Goal: Use online tool/utility: Use online tool/utility

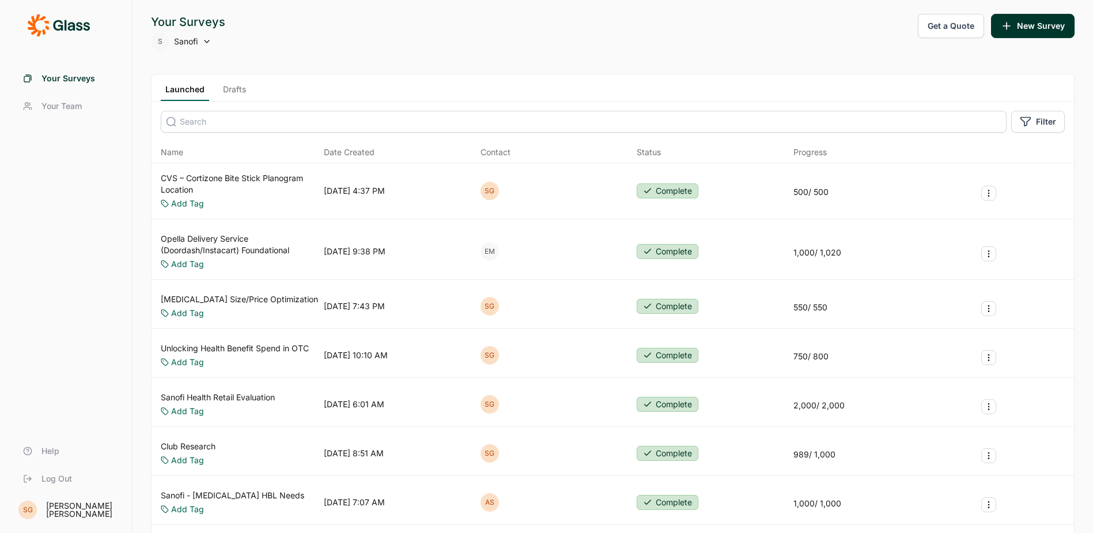
click at [196, 446] on link "Club Research" at bounding box center [188, 446] width 55 height 12
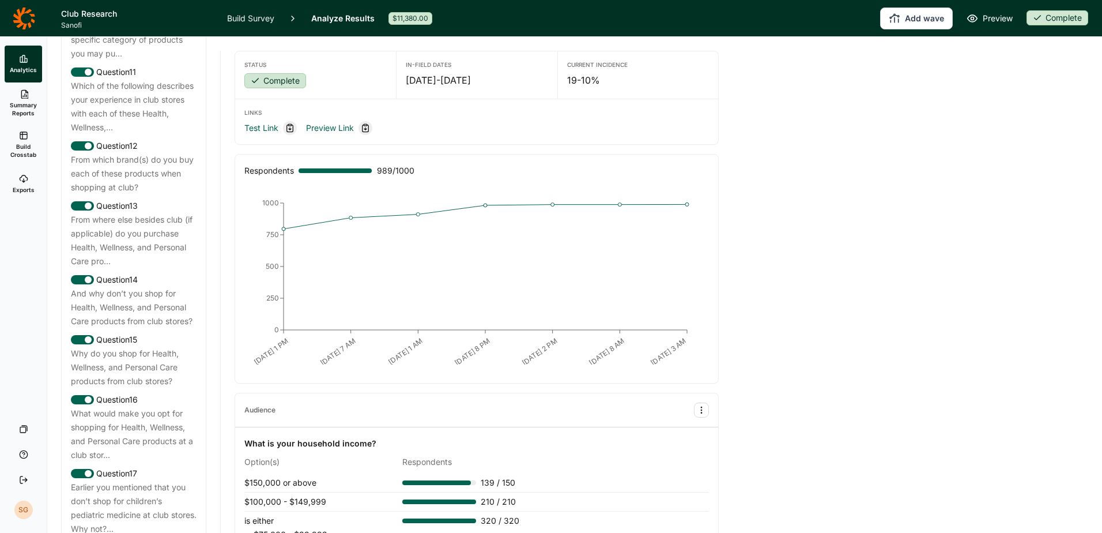
scroll to position [1268, 0]
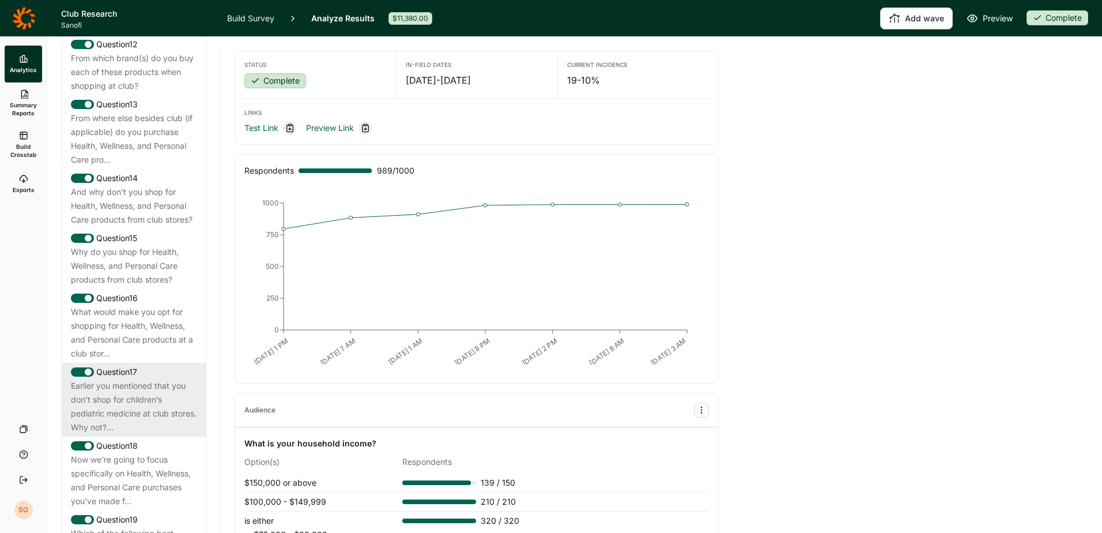
click at [156, 434] on div "Earlier you mentioned that you don’t shop for children’s pediatric medicine at …" at bounding box center [134, 406] width 126 height 55
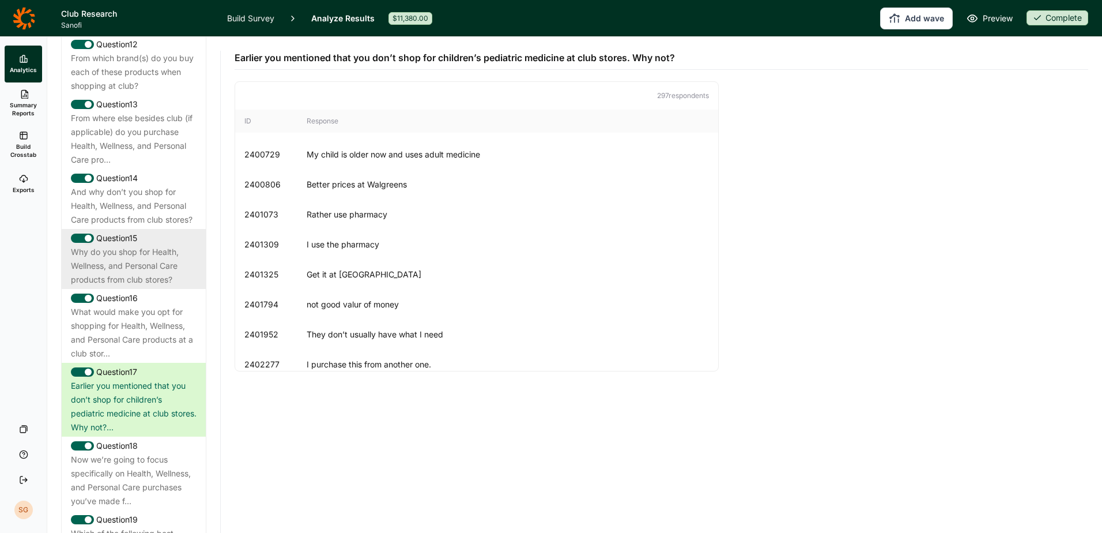
scroll to position [1210, 0]
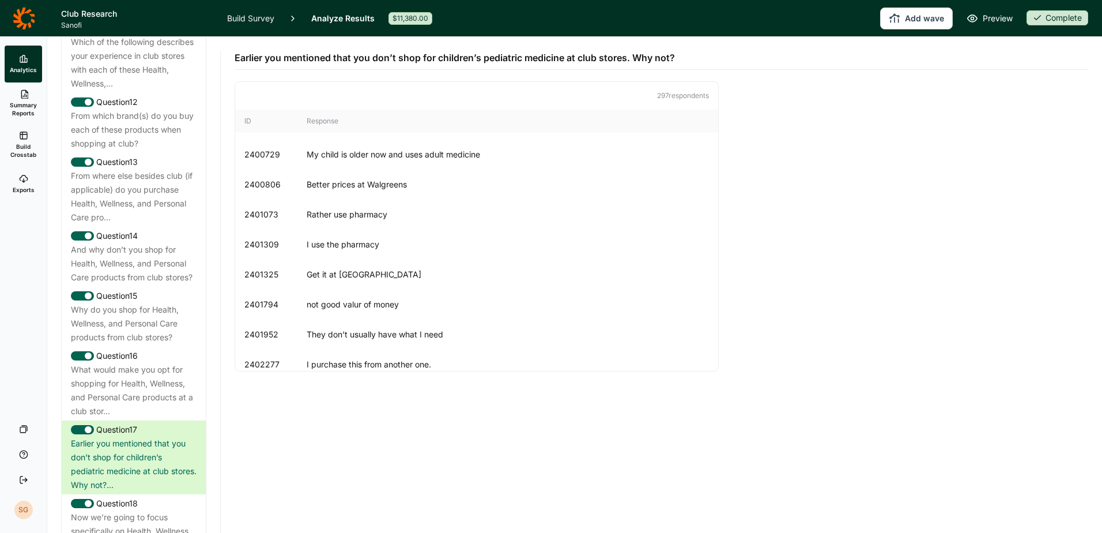
click at [24, 142] on link "Build Crosstab" at bounding box center [23, 144] width 37 height 41
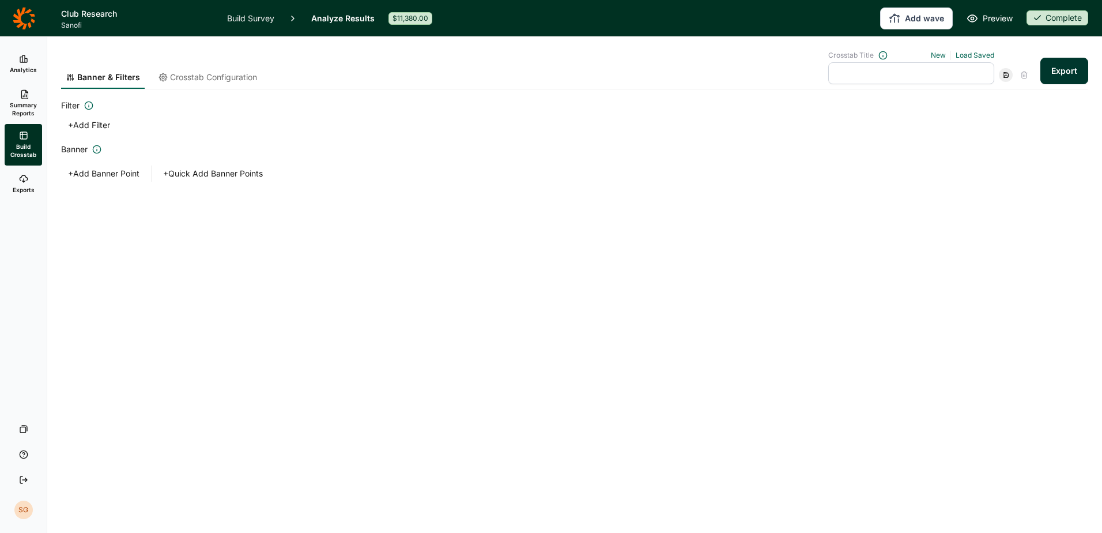
click at [110, 173] on button "+ Add Banner Point" at bounding box center [103, 173] width 85 height 16
click at [234, 216] on div at bounding box center [237, 212] width 16 height 21
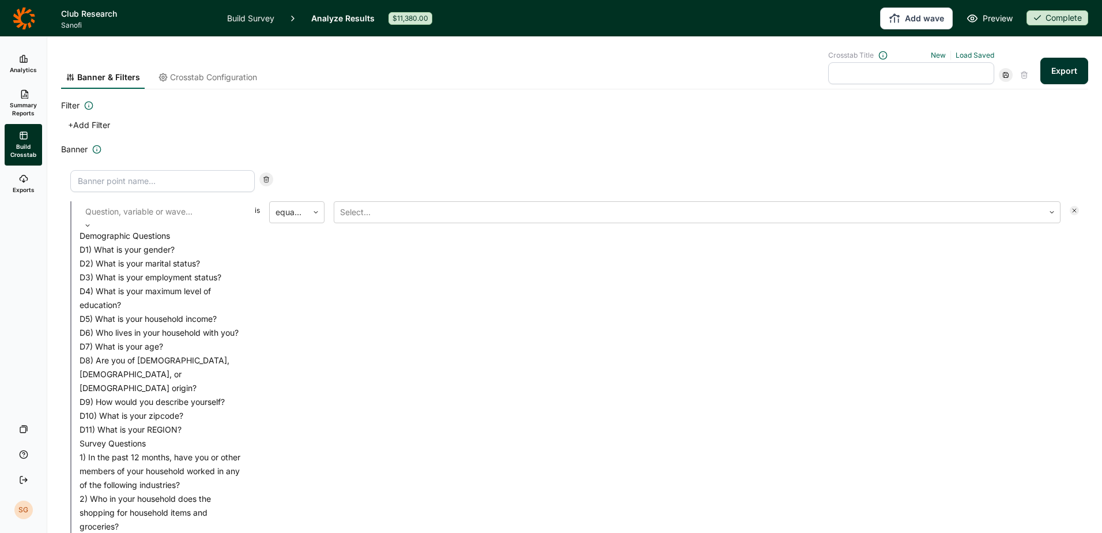
scroll to position [461, 0]
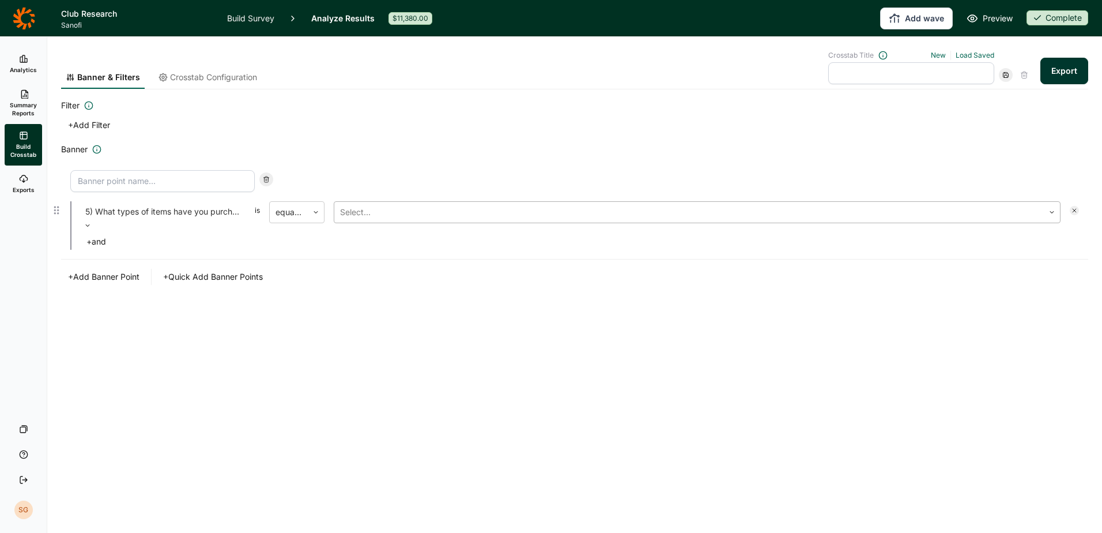
click at [373, 216] on div at bounding box center [689, 212] width 698 height 16
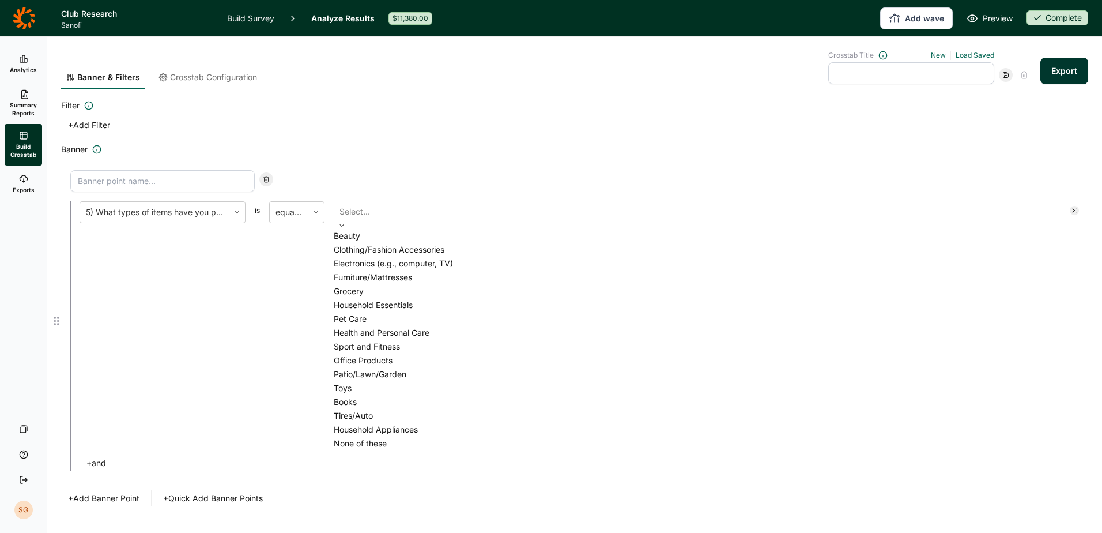
scroll to position [173, 0]
click at [198, 212] on div at bounding box center [154, 212] width 137 height 16
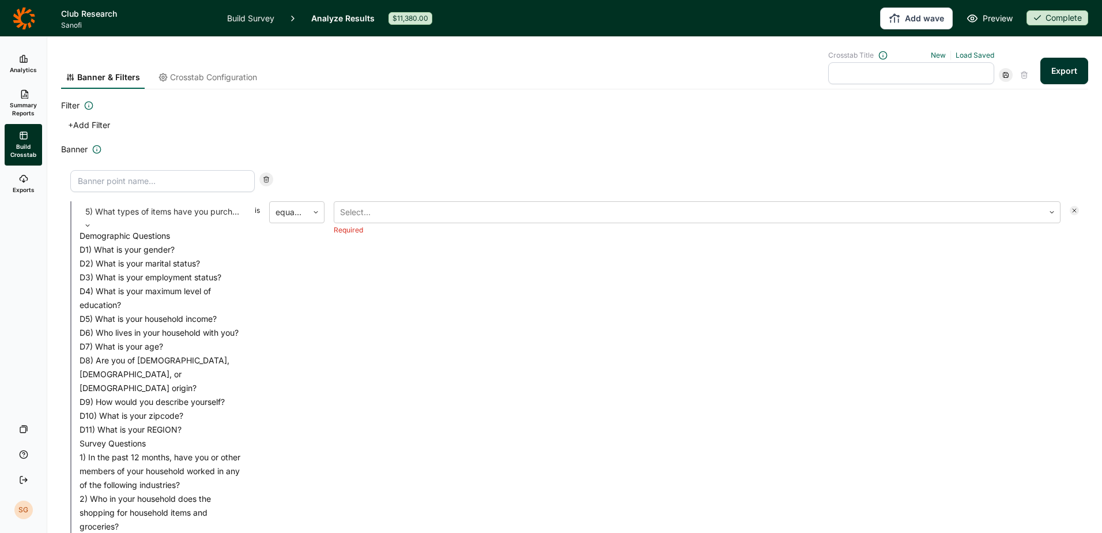
scroll to position [1318, 0]
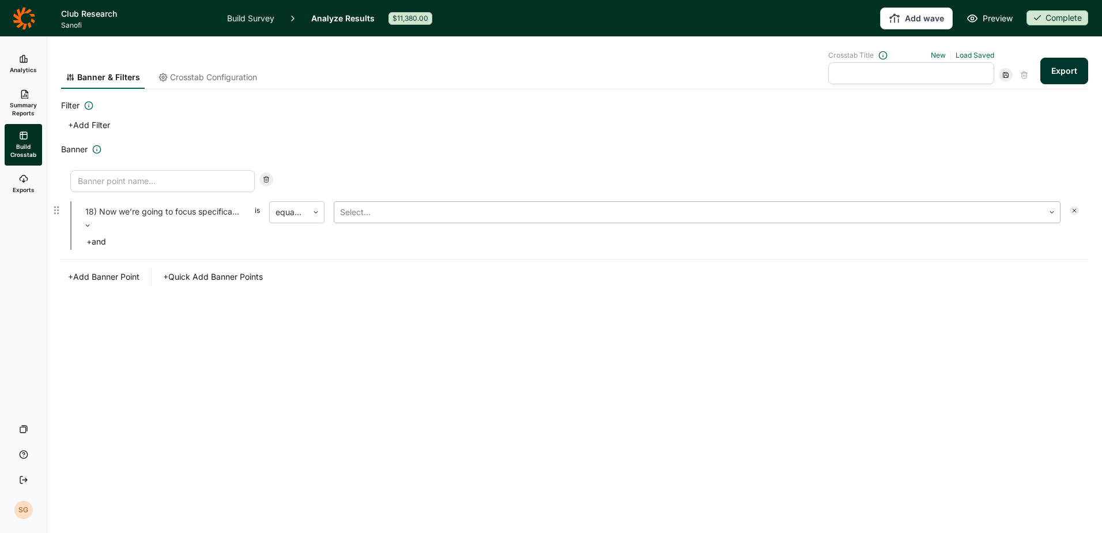
click at [380, 205] on div at bounding box center [689, 212] width 698 height 16
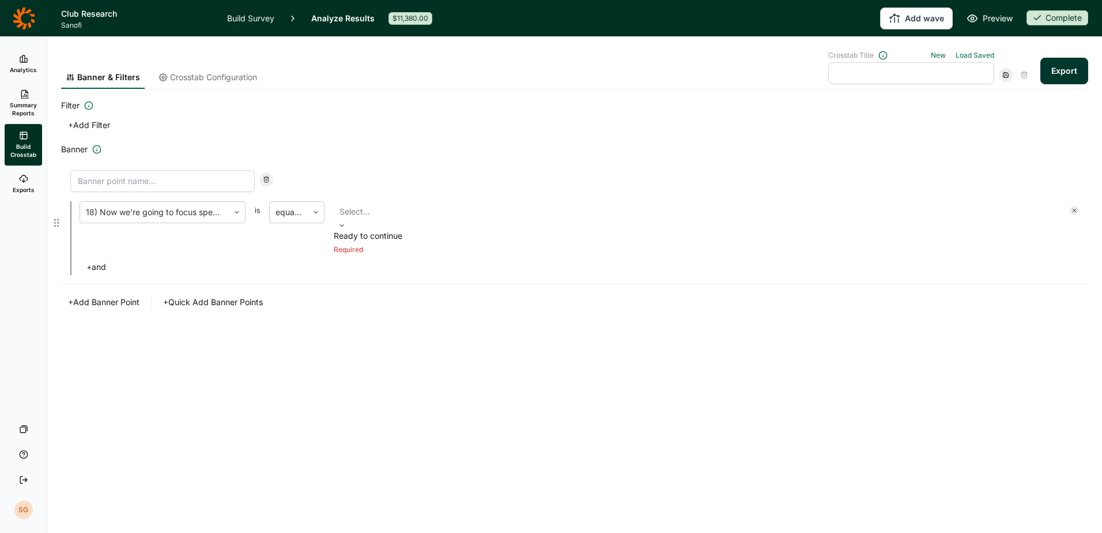
click at [380, 205] on div at bounding box center [696, 211] width 715 height 16
click at [222, 210] on div at bounding box center [154, 212] width 137 height 16
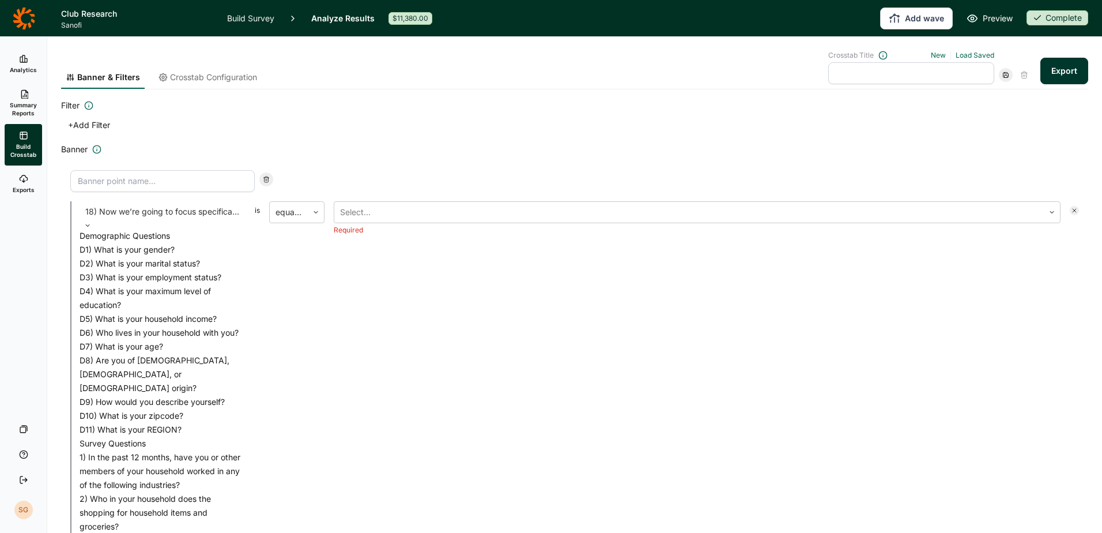
scroll to position [886, 0]
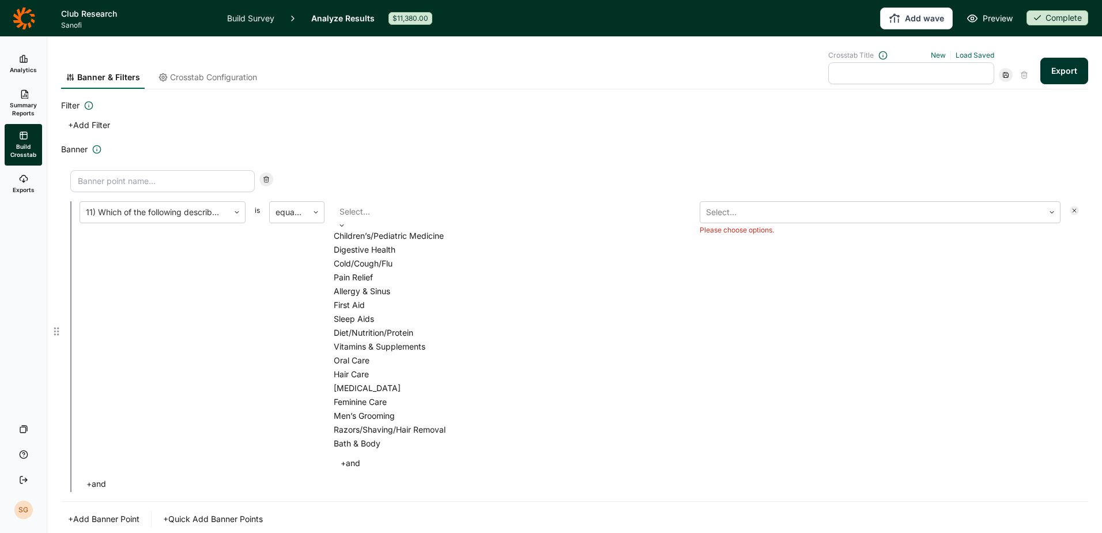
click at [407, 213] on div at bounding box center [514, 211] width 350 height 16
click at [201, 212] on div at bounding box center [154, 212] width 137 height 16
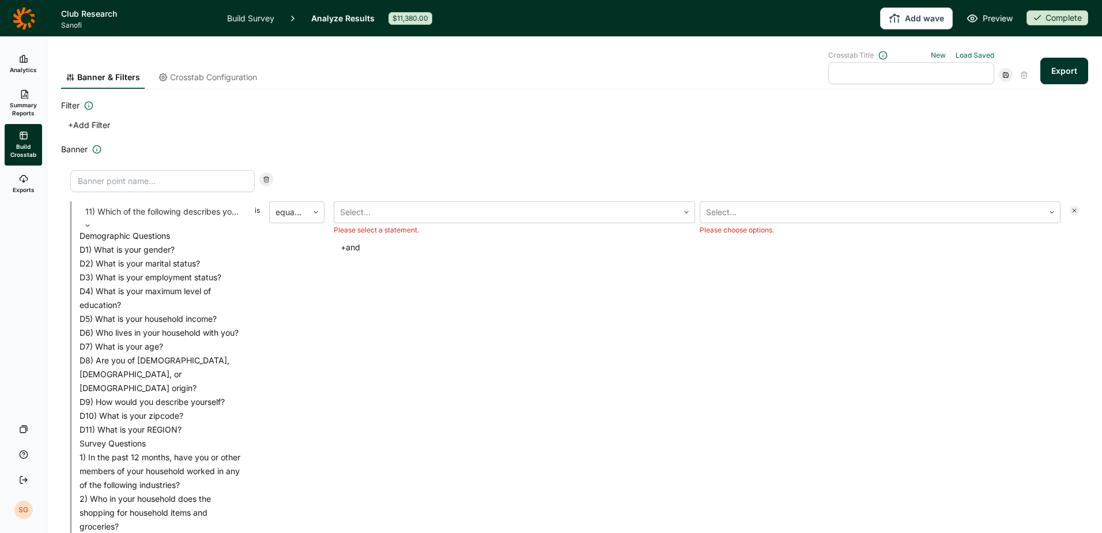
scroll to position [803, 0]
click at [367, 214] on div at bounding box center [506, 212] width 333 height 16
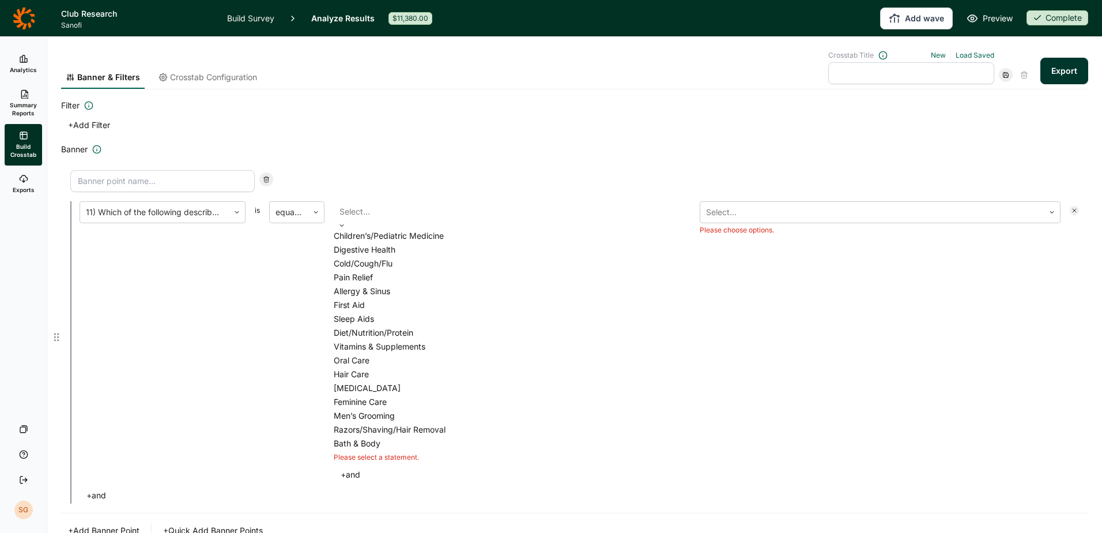
click at [423, 298] on div "Allergy & Sinus" at bounding box center [514, 291] width 361 height 14
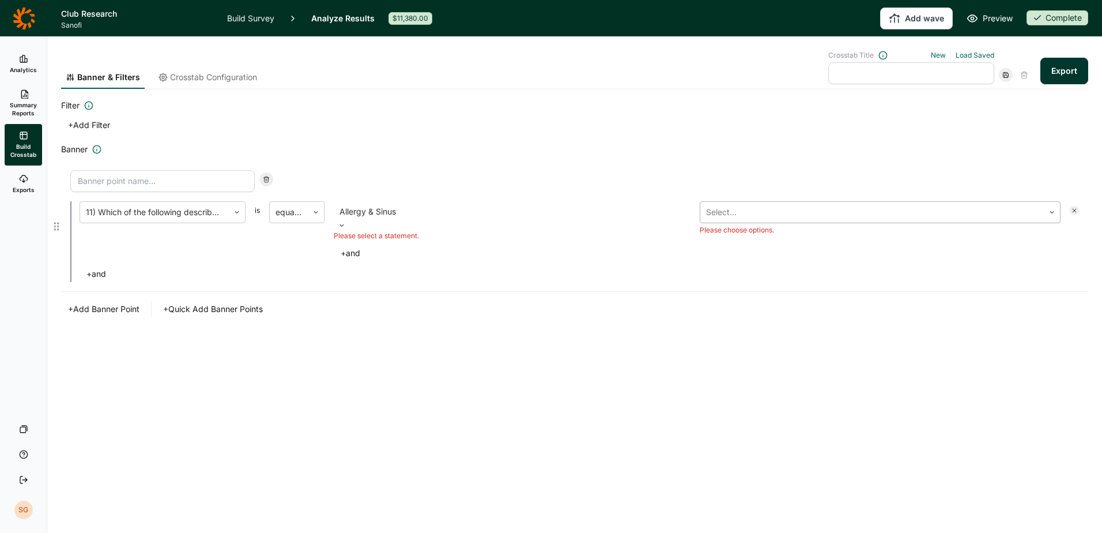
click at [708, 217] on input "text" at bounding box center [707, 212] width 2 height 14
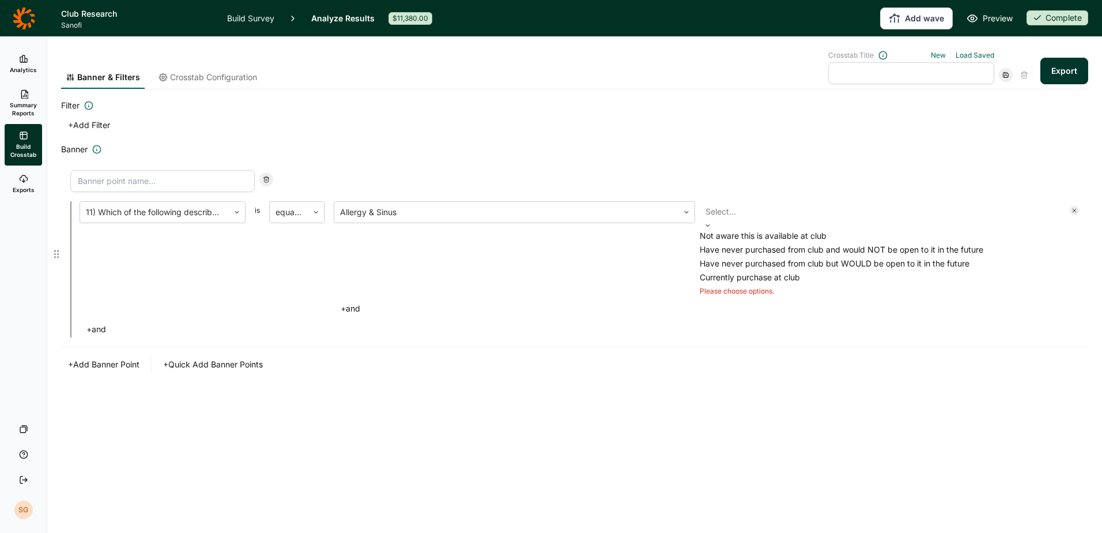
click at [802, 284] on div "Currently purchase at club" at bounding box center [880, 277] width 361 height 14
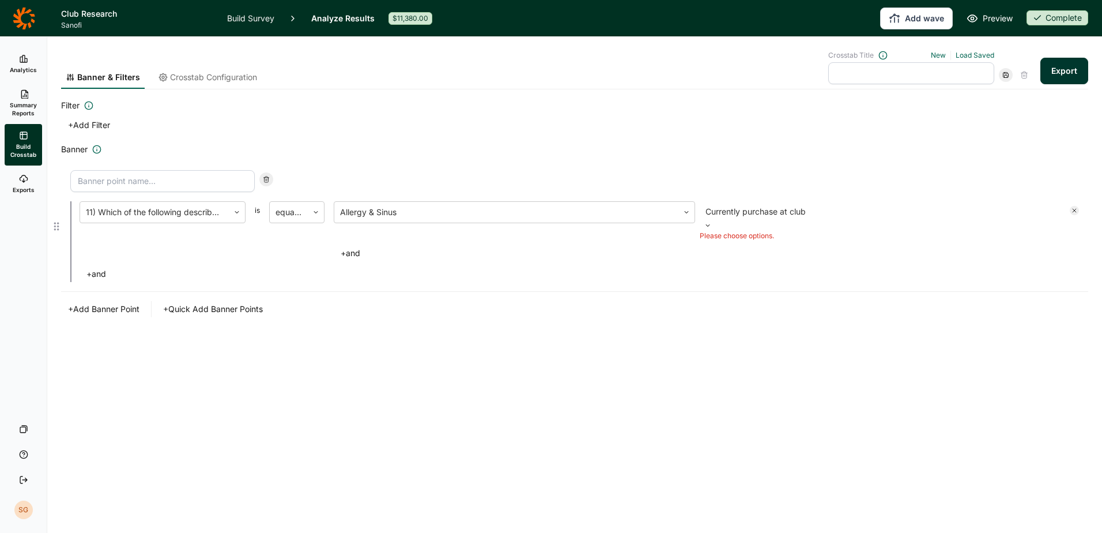
click at [819, 220] on div at bounding box center [880, 211] width 350 height 16
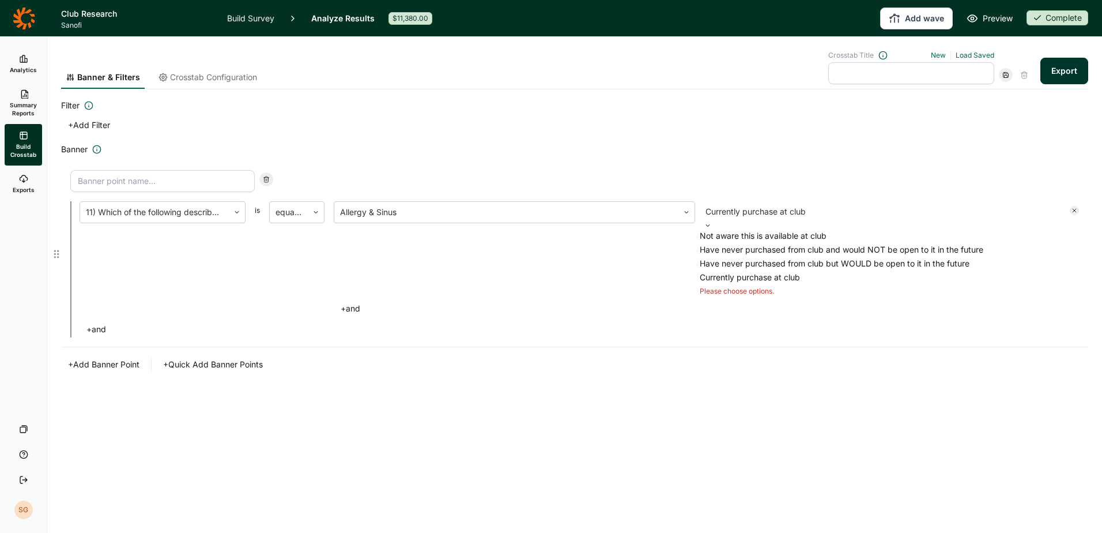
click at [799, 270] on div "Have never purchased from club but WOULD be open to it in the future" at bounding box center [880, 263] width 361 height 14
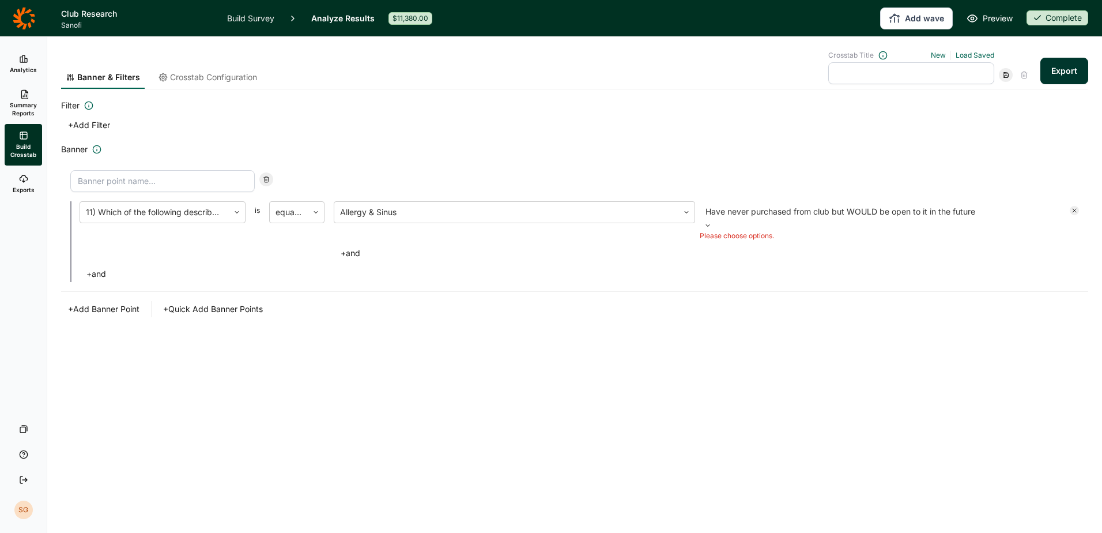
click at [97, 125] on button "+ Add Filter" at bounding box center [89, 125] width 56 height 16
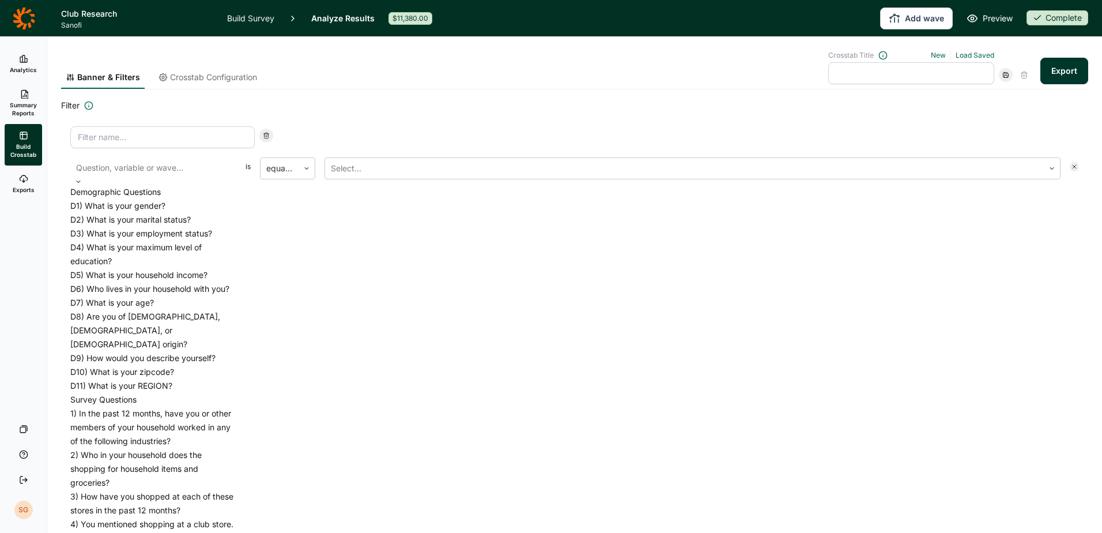
click at [149, 167] on div at bounding box center [153, 168] width 154 height 16
click at [163, 517] on div "4) You mentioned shopping at a club store. At which of these club stores, if an…" at bounding box center [153, 537] width 166 height 41
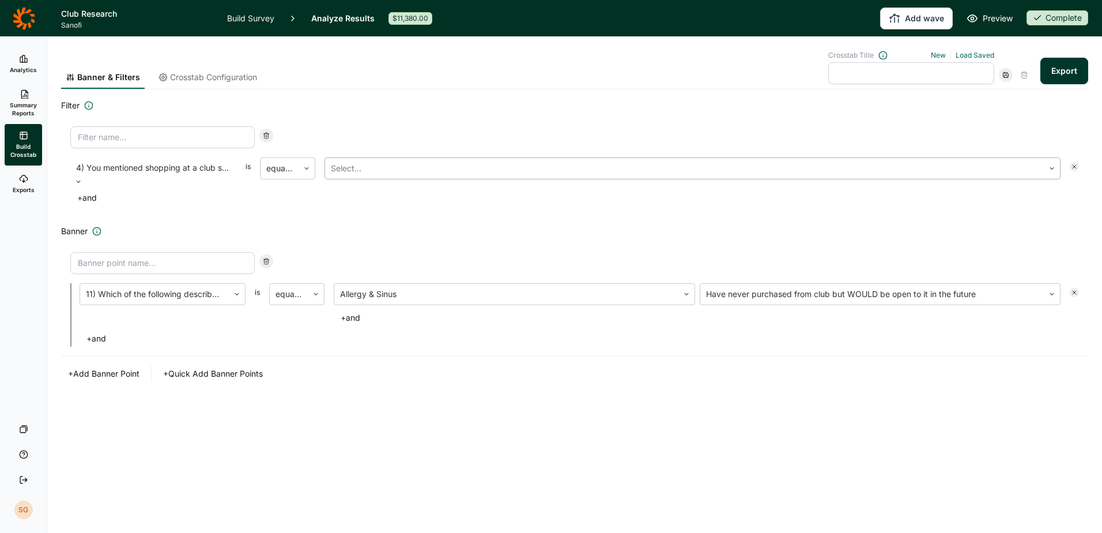
click at [361, 170] on div at bounding box center [684, 168] width 707 height 16
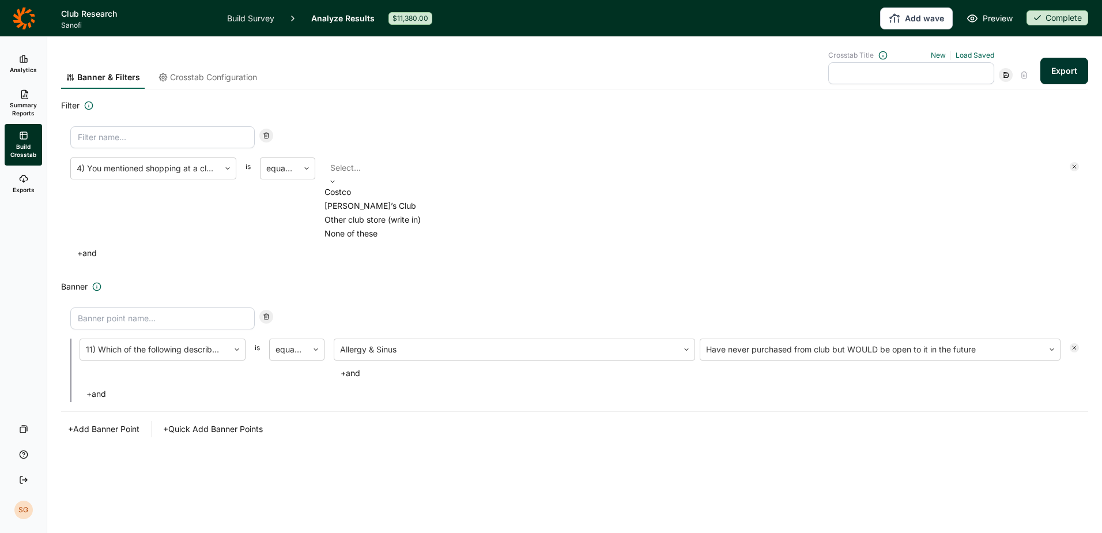
click at [375, 213] on div "[PERSON_NAME]’s Club" at bounding box center [692, 206] width 736 height 14
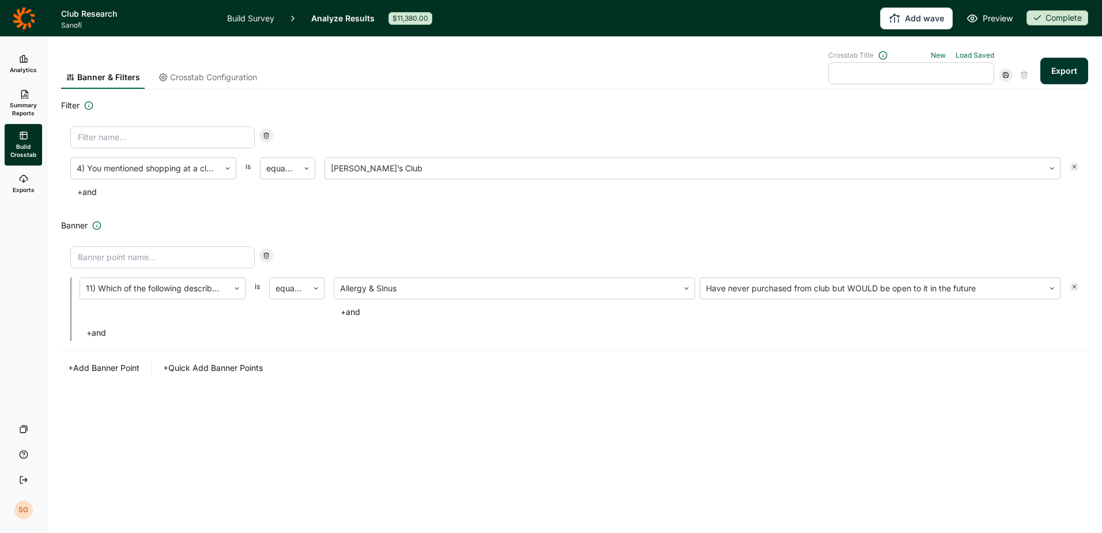
click at [1055, 71] on button "Export" at bounding box center [1064, 71] width 48 height 27
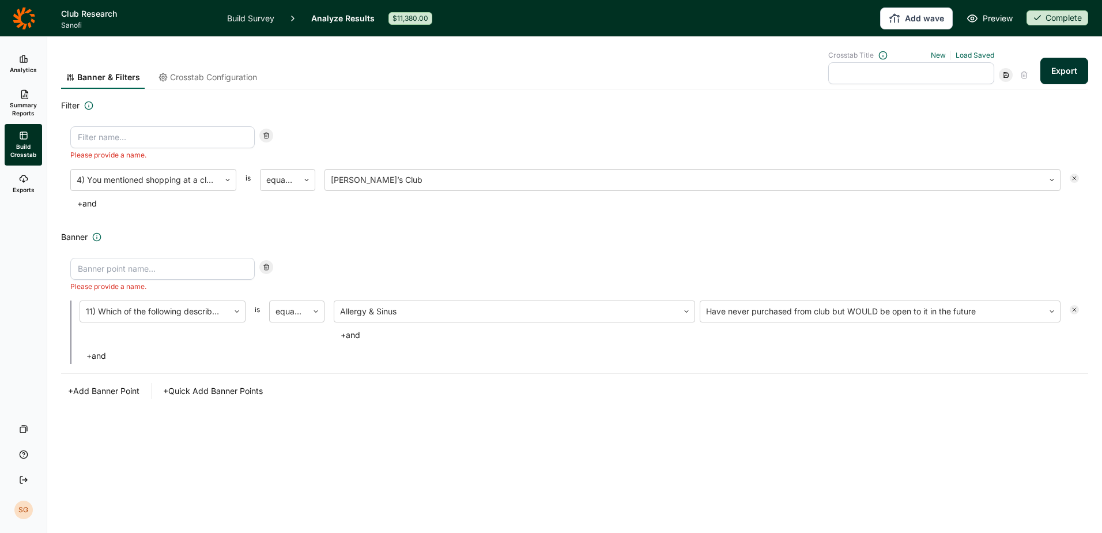
click at [151, 129] on input at bounding box center [162, 137] width 184 height 22
type input "[PERSON_NAME]'s Club"
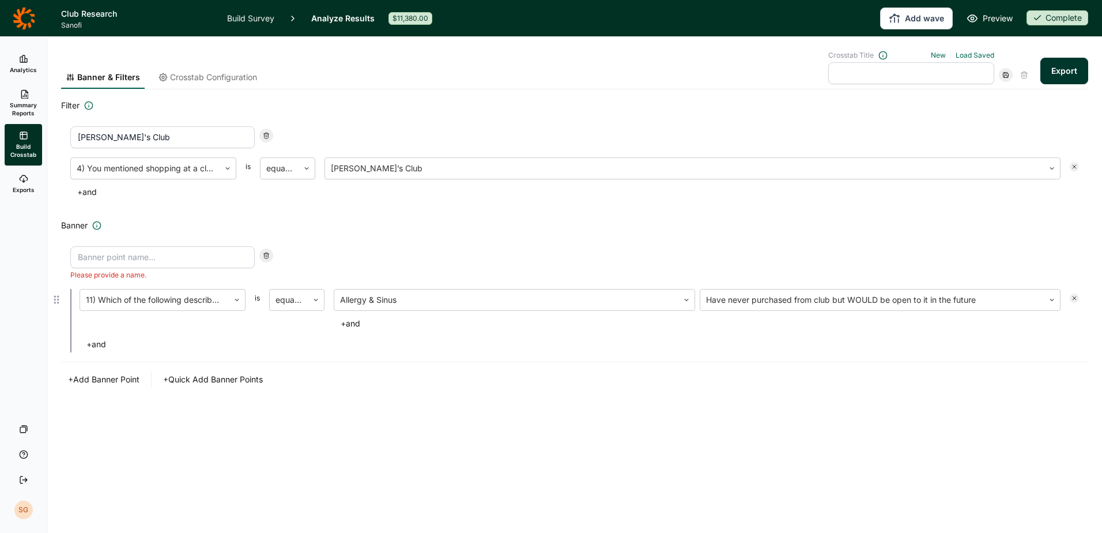
click at [127, 264] on input at bounding box center [162, 257] width 184 height 22
click at [131, 254] on input at bounding box center [162, 257] width 184 height 22
type input "Open to Purchasing Allergy"
click at [420, 488] on div "Banner & Filters Crosstab Configuration Crosstab Title New Load Saved Export Fi…" at bounding box center [574, 285] width 1055 height 496
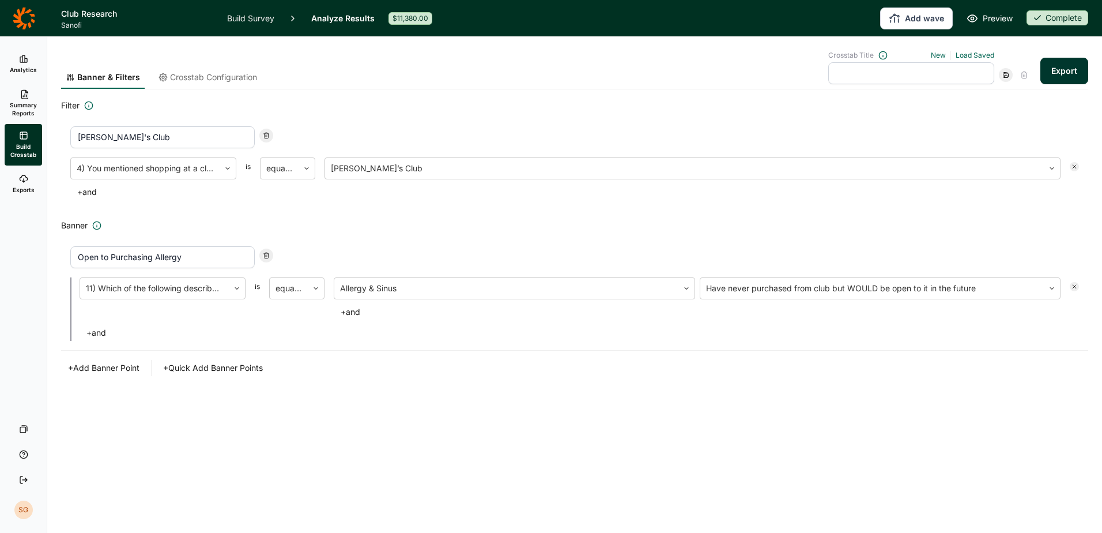
click at [1060, 70] on button "Export" at bounding box center [1064, 71] width 48 height 27
click at [976, 500] on link "download your file here" at bounding box center [996, 500] width 90 height 9
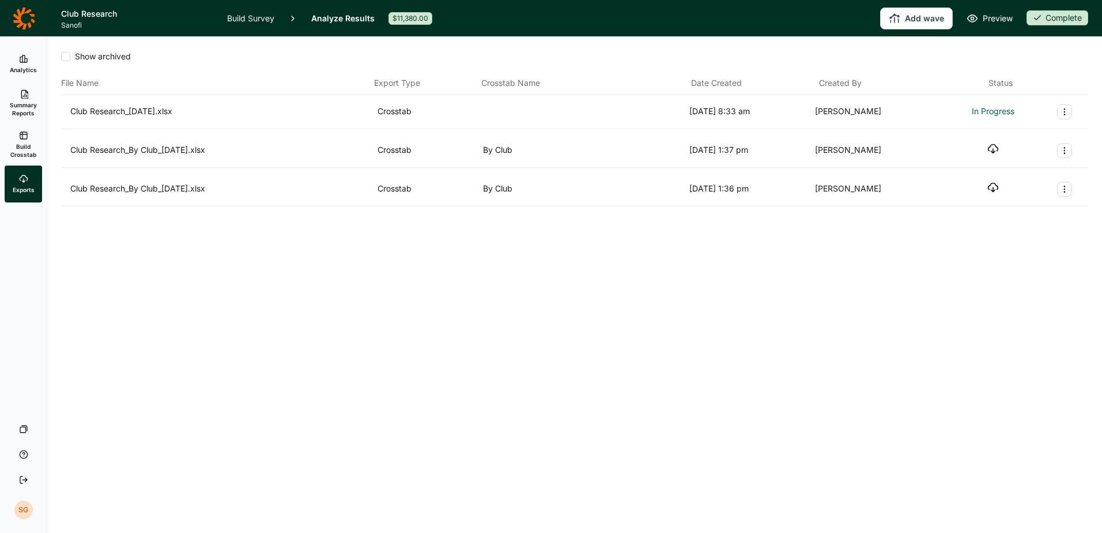
click at [1068, 150] on icon "Export Actions" at bounding box center [1064, 150] width 9 height 9
drag, startPoint x: 361, startPoint y: 322, endPoint x: 349, endPoint y: 304, distance: 22.4
click at [361, 322] on div "Show archived File Name Export Type Crosstab Name Date Created Created By Statu…" at bounding box center [574, 285] width 1055 height 496
click at [994, 112] on icon "button" at bounding box center [993, 110] width 12 height 12
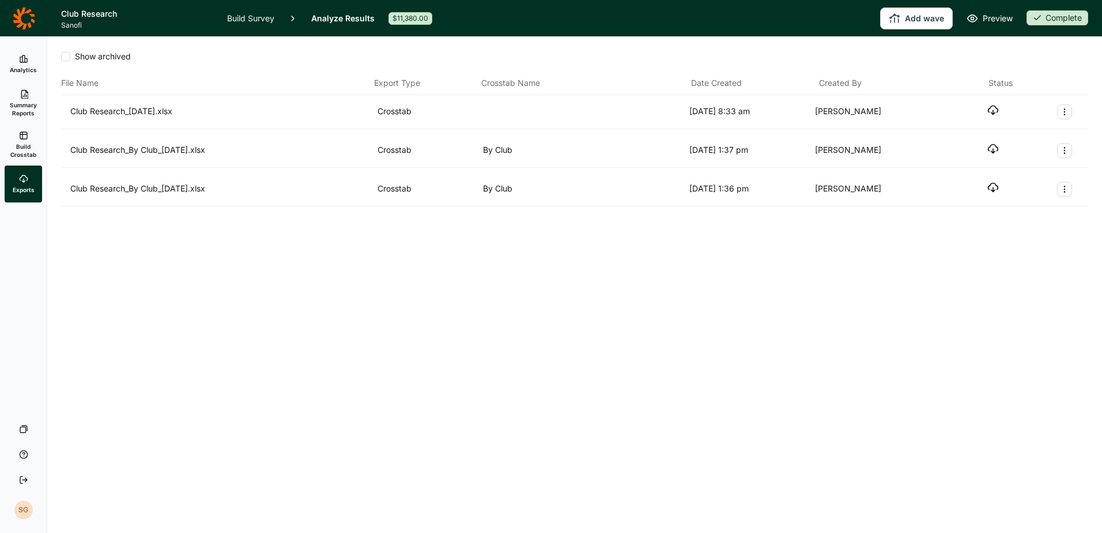
click at [28, 19] on icon at bounding box center [24, 18] width 22 height 23
